Goal: Transaction & Acquisition: Subscribe to service/newsletter

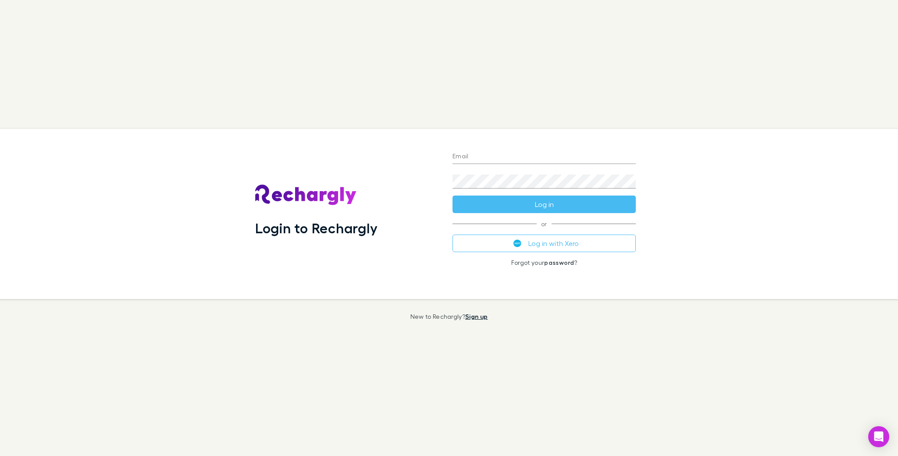
click at [473, 319] on link "Sign up" at bounding box center [476, 316] width 22 height 7
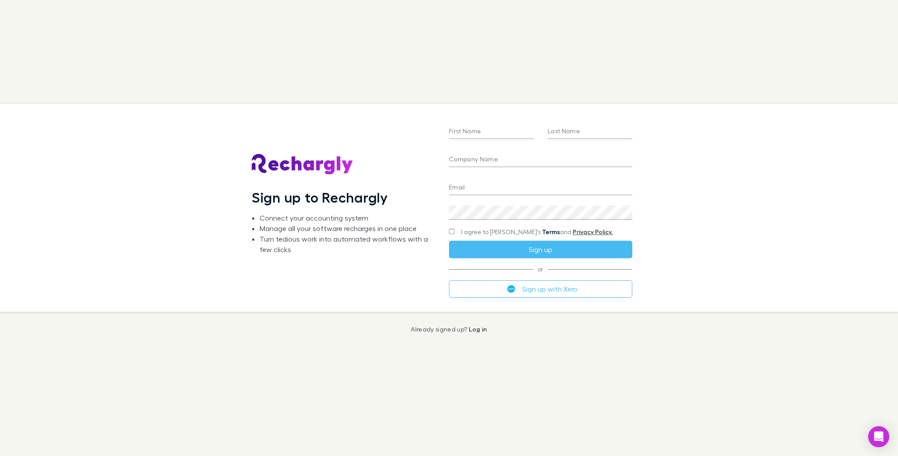
click at [542, 234] on link "Terms" at bounding box center [551, 231] width 18 height 7
click at [573, 232] on link "Privacy Policy." at bounding box center [593, 231] width 40 height 7
